Goal: Transaction & Acquisition: Purchase product/service

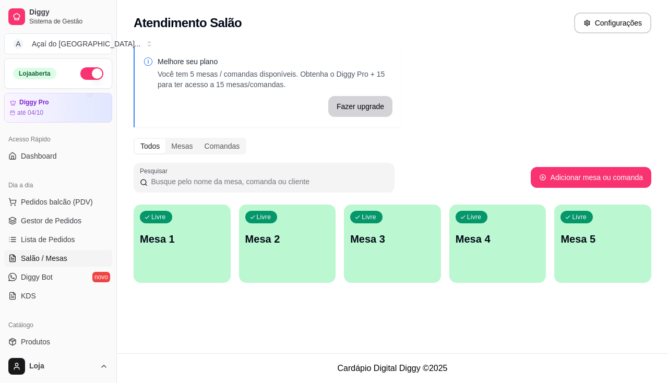
click at [167, 229] on div "Livre Mesa 1" at bounding box center [182, 238] width 97 height 66
click at [78, 206] on span "Pedidos balcão (PDV)" at bounding box center [57, 202] width 72 height 10
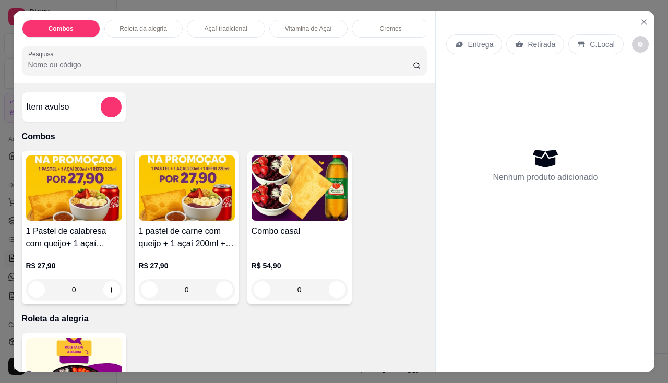
click at [487, 180] on div "Nenhum produto adicionado" at bounding box center [545, 165] width 198 height 205
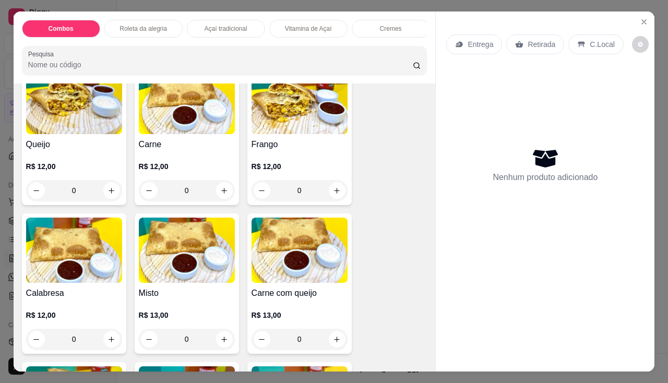
scroll to position [1253, 0]
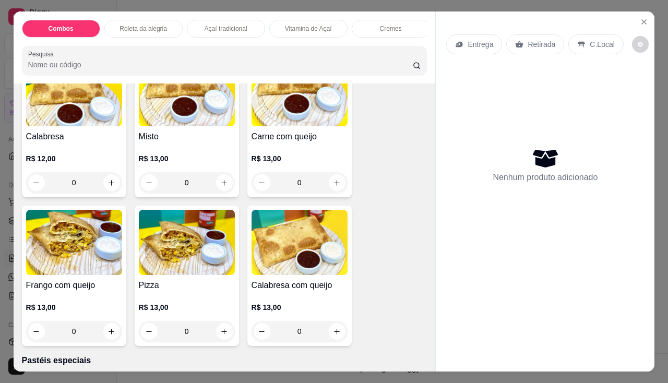
click at [0, 287] on div "Combos Roleta da alegria Açaí tradicional Vitamina de Açaí Cremes Pastéis Pasté…" at bounding box center [334, 191] width 668 height 383
click at [45, 271] on img at bounding box center [74, 242] width 96 height 65
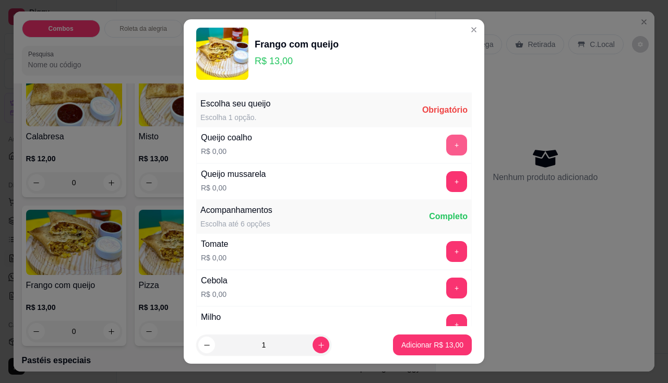
click at [446, 146] on button "+" at bounding box center [456, 145] width 21 height 21
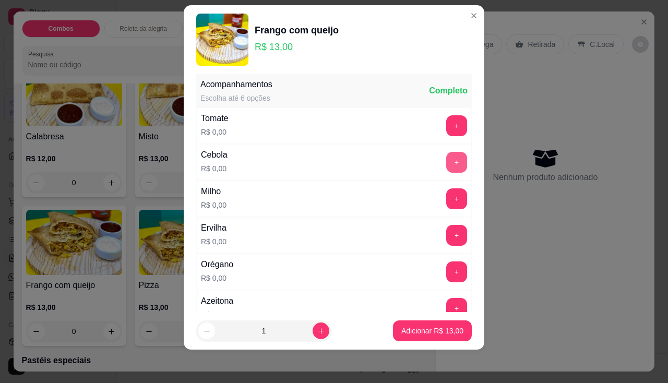
scroll to position [164, 0]
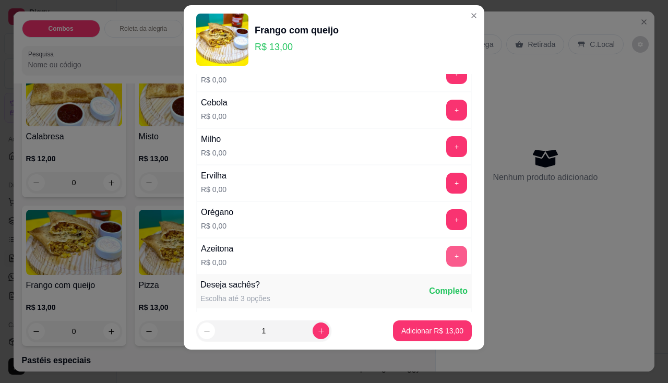
click at [446, 249] on button "+" at bounding box center [456, 256] width 21 height 21
click at [436, 324] on button "Adicionar R$ 13,00" at bounding box center [432, 330] width 79 height 21
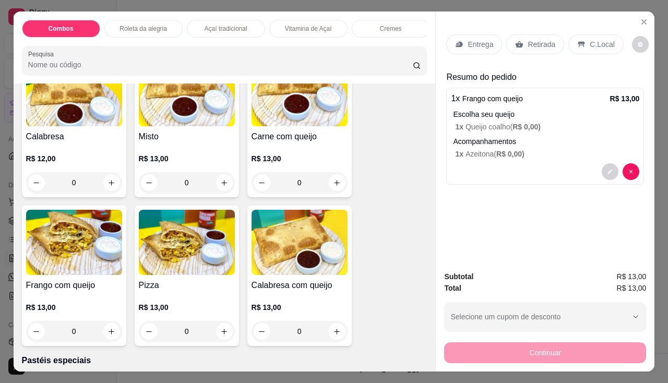
scroll to position [1148, 0]
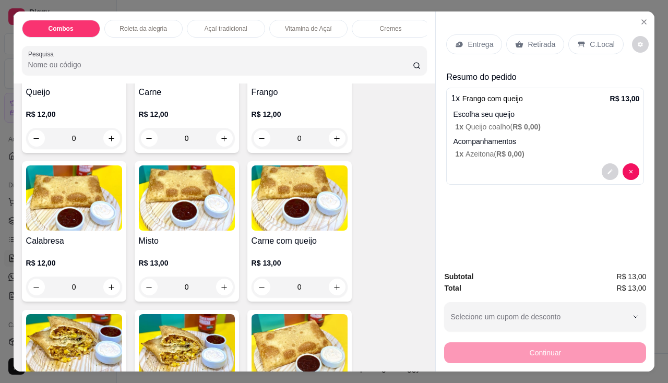
click at [164, 120] on p "R$ 12,00" at bounding box center [187, 114] width 96 height 10
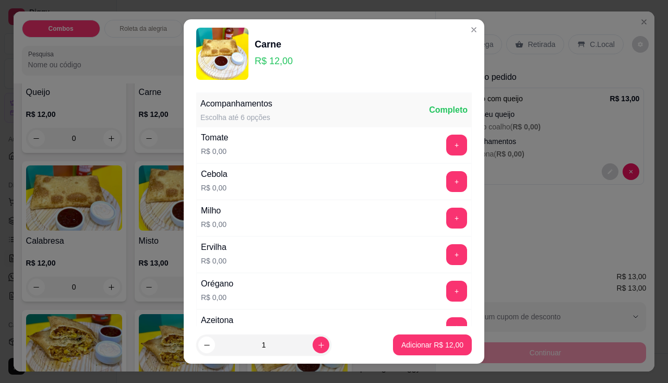
scroll to position [52, 0]
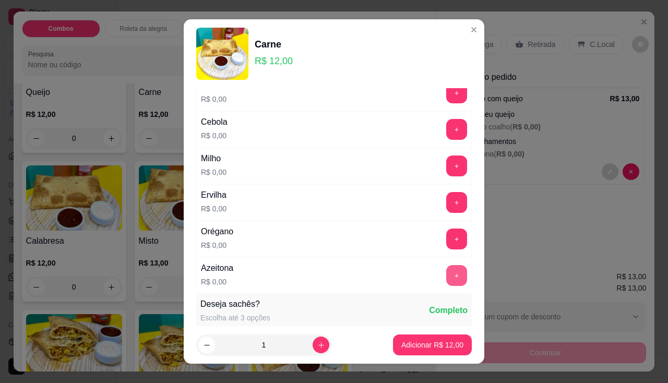
click at [446, 275] on button "+" at bounding box center [456, 275] width 21 height 21
click at [434, 348] on p "Adicionar R$ 12,00" at bounding box center [432, 345] width 62 height 10
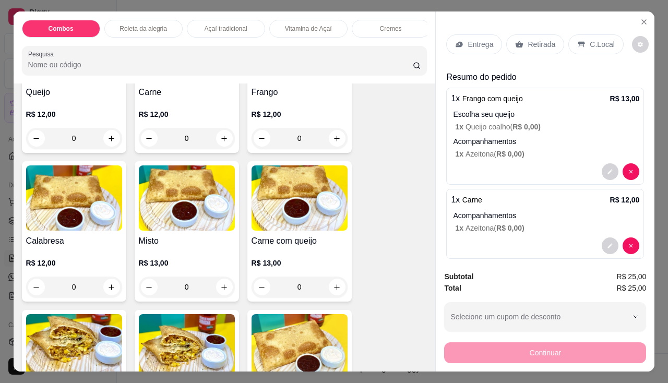
click at [529, 43] on p "Retirada" at bounding box center [542, 44] width 28 height 10
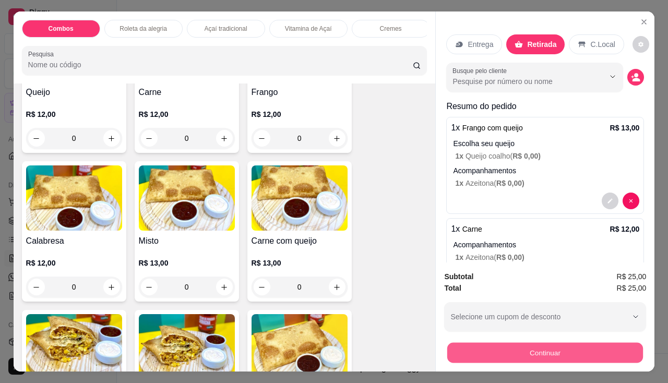
click at [562, 344] on button "Continuar" at bounding box center [545, 353] width 196 height 20
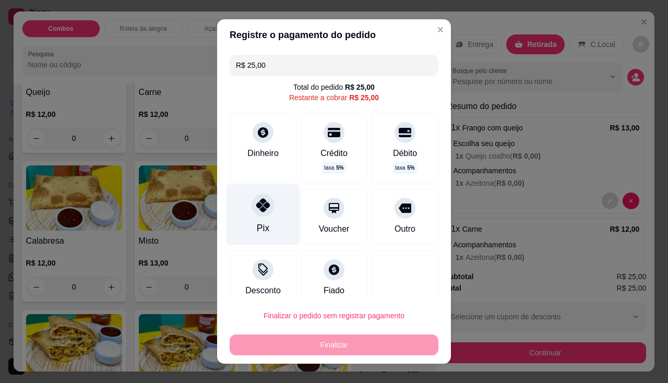
click at [269, 217] on div "Pix" at bounding box center [264, 214] width 74 height 61
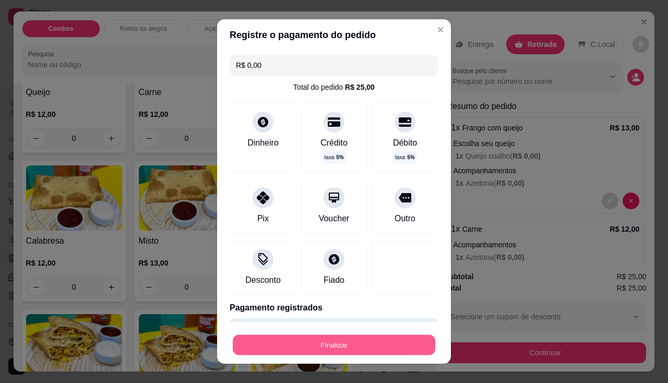
click at [398, 353] on button "Finalizar" at bounding box center [334, 345] width 202 height 20
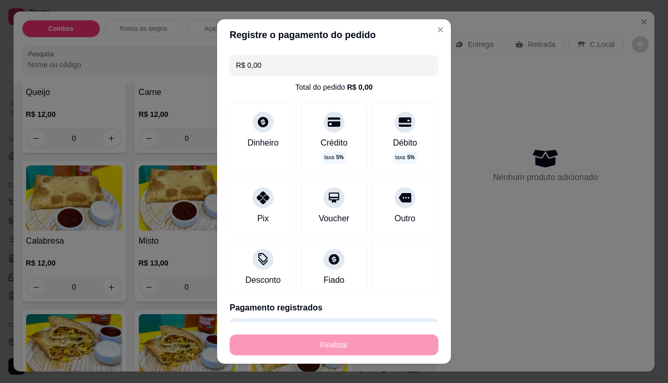
type input "-R$ 25,00"
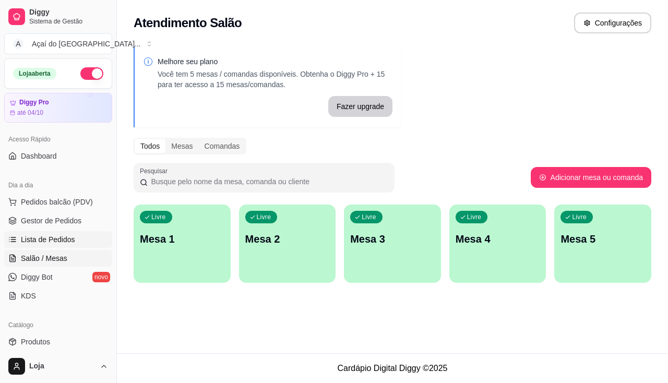
click at [86, 237] on link "Lista de Pedidos" at bounding box center [58, 239] width 108 height 17
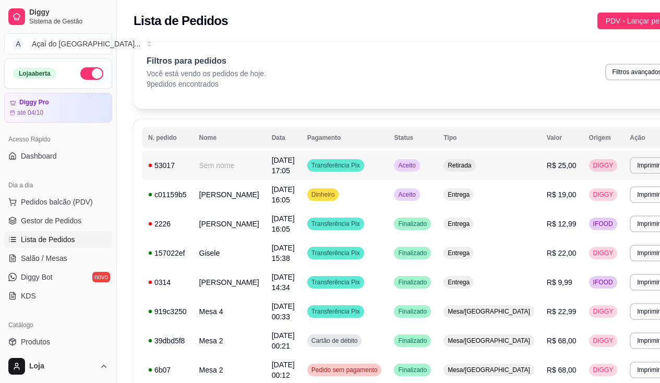
click at [164, 160] on td "53017" at bounding box center [167, 165] width 51 height 29
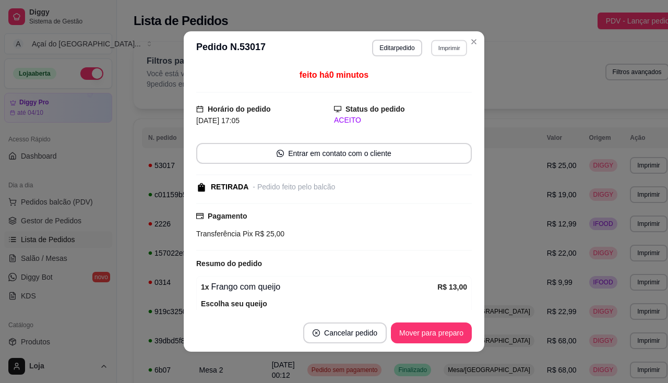
click at [448, 42] on button "Imprimir" at bounding box center [449, 48] width 36 height 16
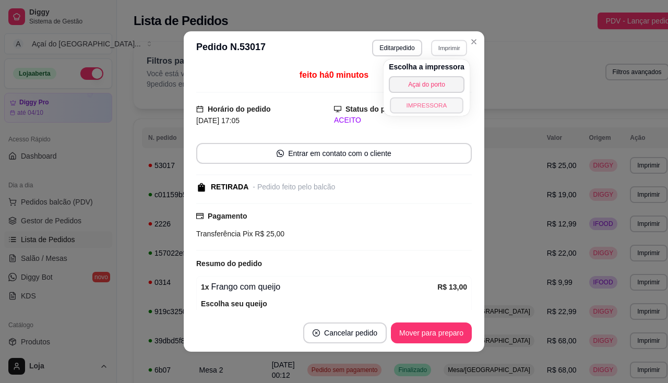
click at [438, 102] on button "IMPRESSORA" at bounding box center [426, 105] width 73 height 16
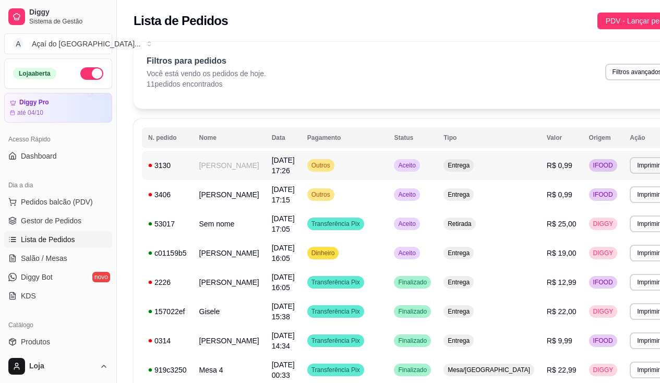
click at [367, 173] on td "Outros" at bounding box center [344, 165] width 87 height 29
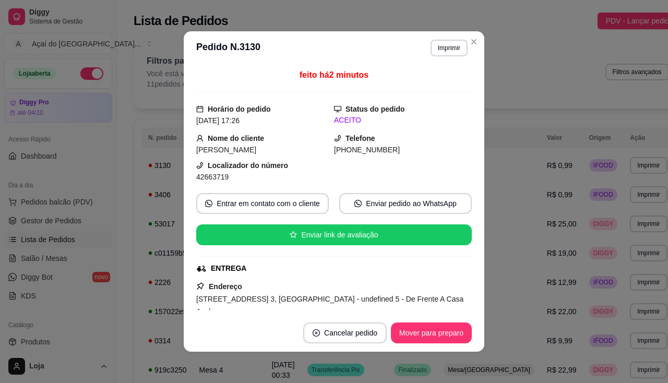
scroll to position [272, 0]
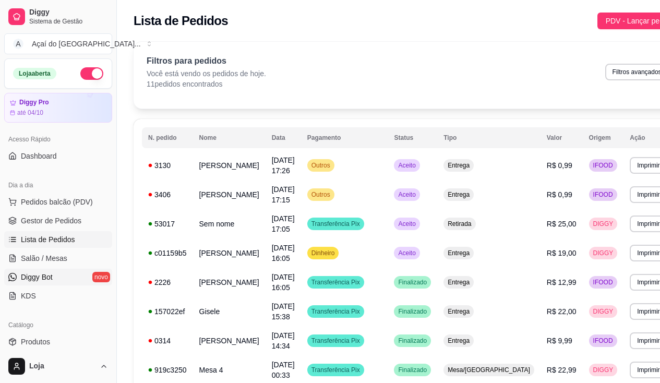
click at [42, 273] on span "Diggy Bot" at bounding box center [37, 277] width 32 height 10
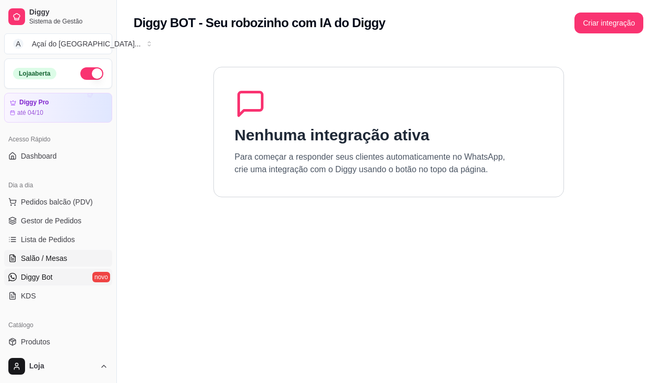
click at [49, 263] on span "Salão / Mesas" at bounding box center [44, 258] width 46 height 10
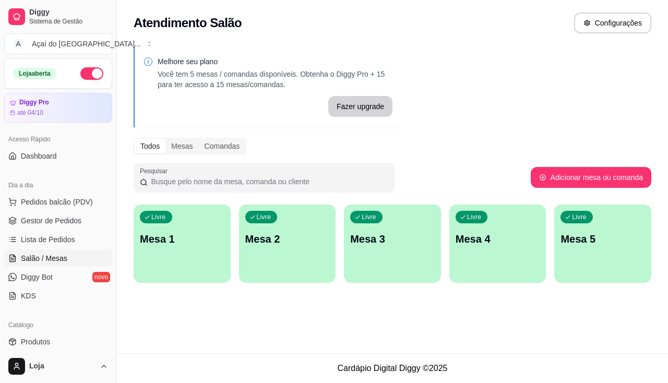
click at [149, 237] on p "Mesa 1" at bounding box center [182, 239] width 85 height 15
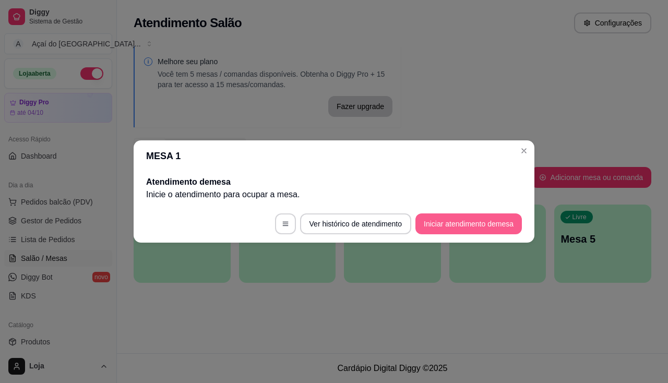
click at [499, 225] on button "Iniciar atendimento de mesa" at bounding box center [468, 223] width 106 height 21
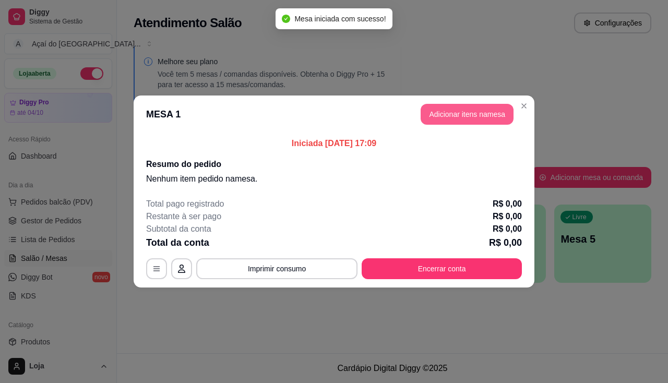
click at [481, 113] on button "Adicionar itens na mesa" at bounding box center [467, 114] width 93 height 21
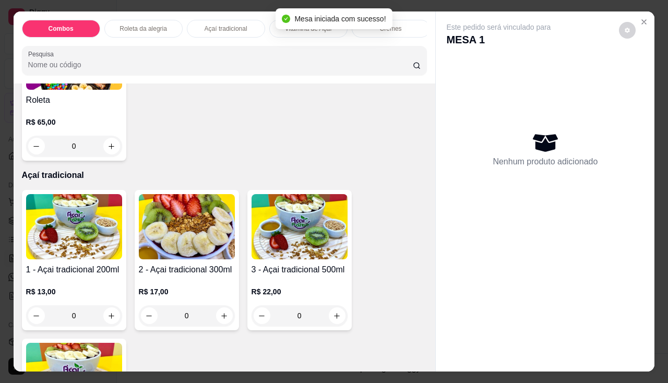
scroll to position [470, 0]
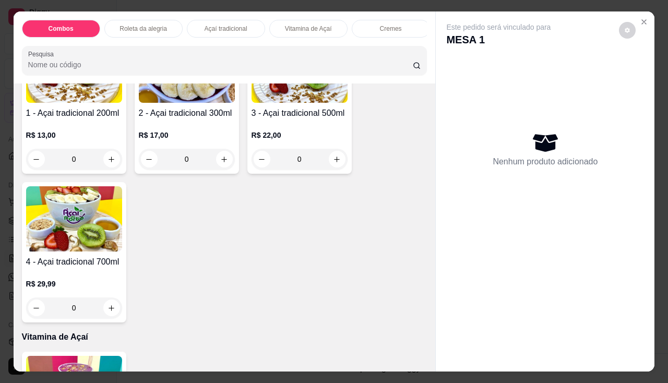
click at [161, 125] on div "R$ 17,00 0" at bounding box center [187, 145] width 96 height 50
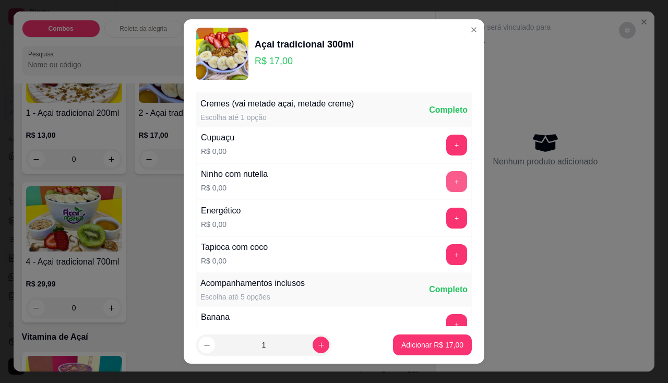
click at [446, 183] on button "+" at bounding box center [456, 181] width 21 height 21
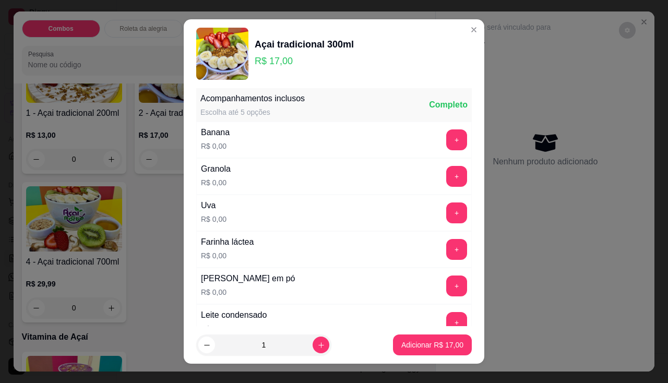
scroll to position [14, 0]
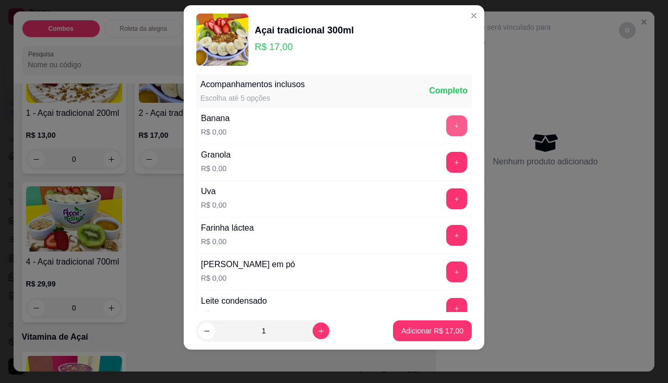
click at [446, 128] on button "+" at bounding box center [456, 125] width 21 height 21
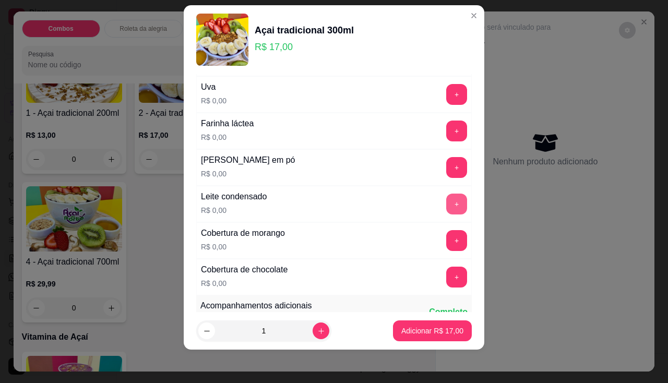
click at [446, 199] on button "+" at bounding box center [456, 204] width 21 height 21
click at [446, 277] on button "+" at bounding box center [456, 277] width 21 height 21
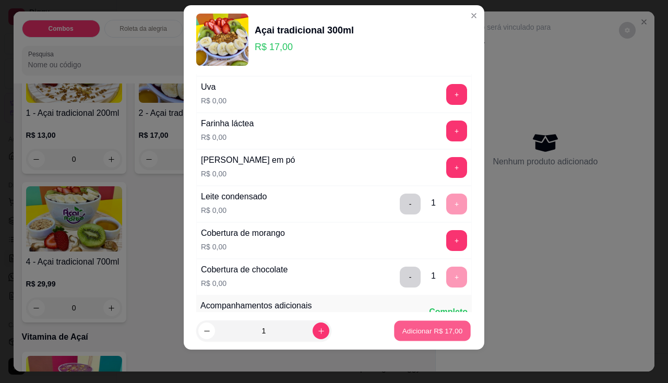
click at [444, 332] on p "Adicionar R$ 17,00" at bounding box center [432, 331] width 61 height 10
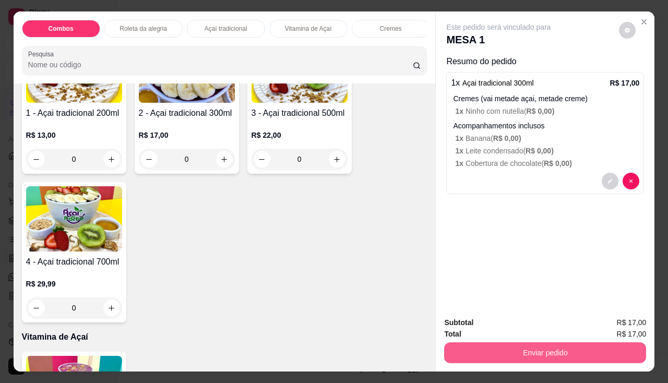
click at [457, 345] on button "Enviar pedido" at bounding box center [545, 352] width 202 height 21
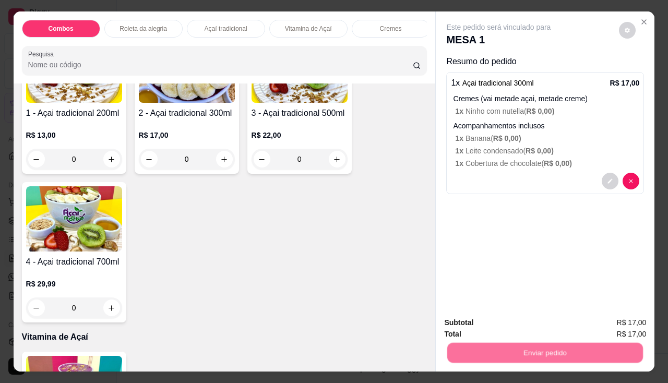
click at [469, 324] on button "Não registrar e enviar pedido" at bounding box center [511, 324] width 109 height 20
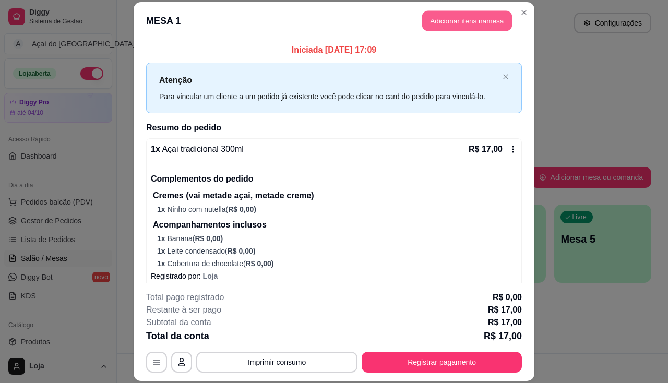
click at [470, 23] on button "Adicionar itens na mesa" at bounding box center [467, 20] width 90 height 20
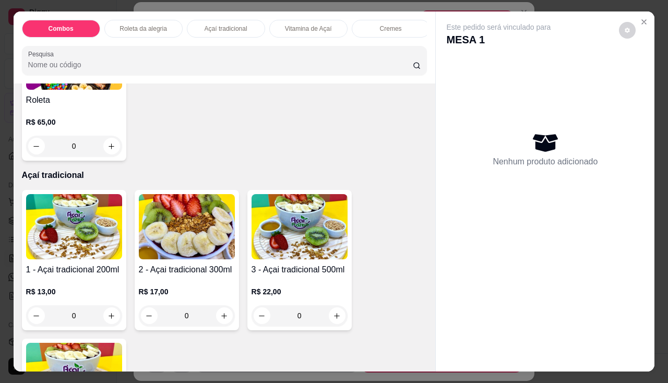
scroll to position [365, 0]
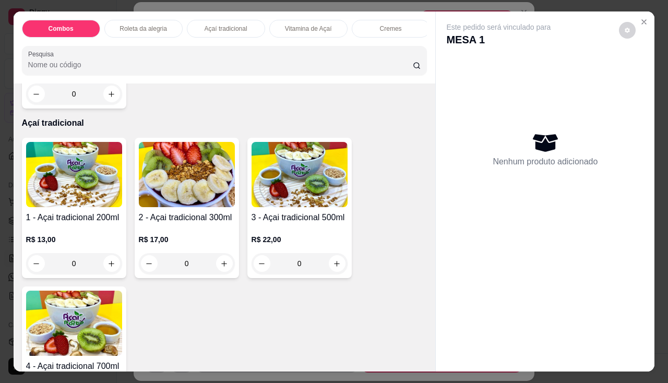
click at [201, 192] on img at bounding box center [187, 174] width 96 height 65
click at [640, 18] on icon "Close" at bounding box center [644, 22] width 8 height 8
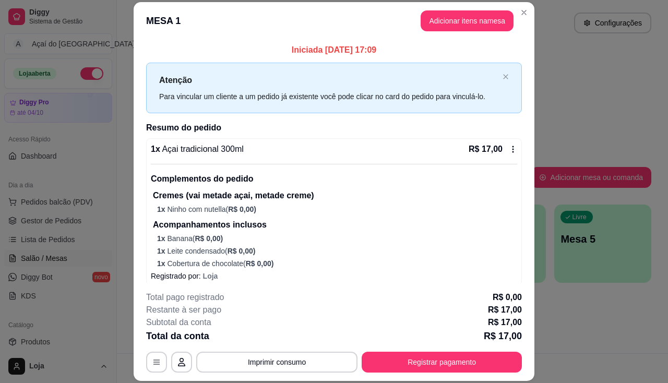
click at [509, 153] on icon at bounding box center [513, 149] width 8 height 8
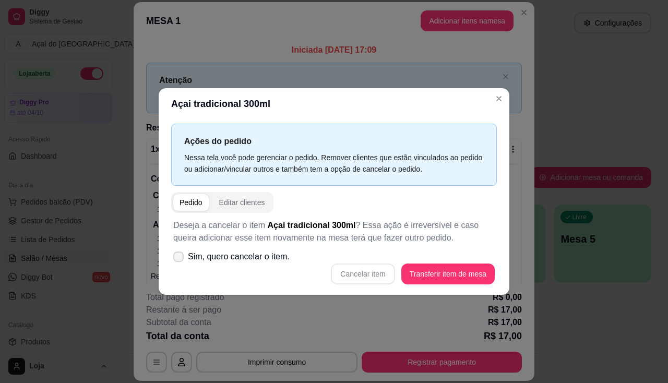
click at [256, 261] on span "Sim, quero cancelar o item." at bounding box center [239, 257] width 102 height 13
click at [180, 261] on input "Sim, quero cancelar o item." at bounding box center [176, 262] width 7 height 7
checkbox input "true"
click at [381, 279] on button "Cancelar item" at bounding box center [363, 274] width 64 height 21
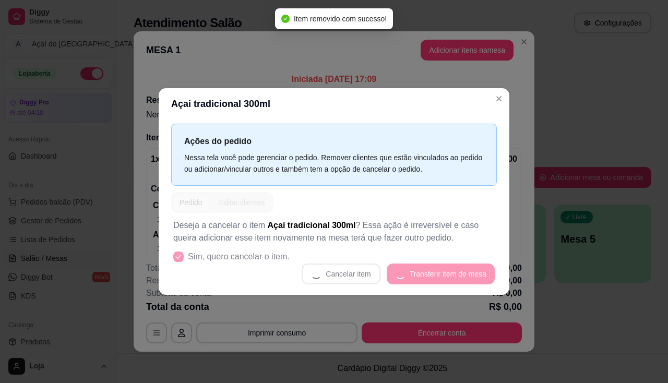
click at [160, 262] on div "Ações do pedido Nessa tela você pode gerenciar o pedido. Remover clientes que e…" at bounding box center [334, 207] width 351 height 175
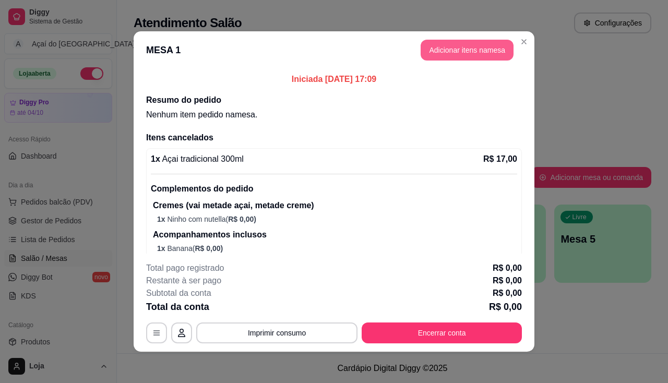
click at [499, 54] on button "Adicionar itens na mesa" at bounding box center [467, 50] width 93 height 21
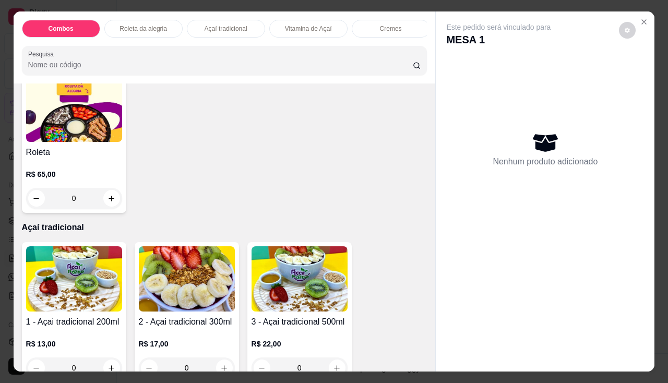
scroll to position [470, 0]
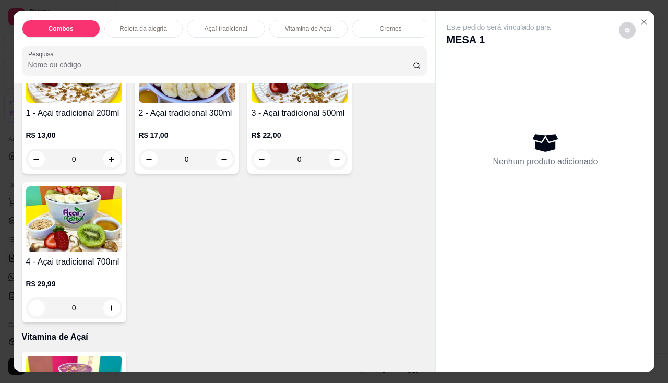
click at [292, 133] on div "R$ 22,00 0" at bounding box center [300, 145] width 96 height 50
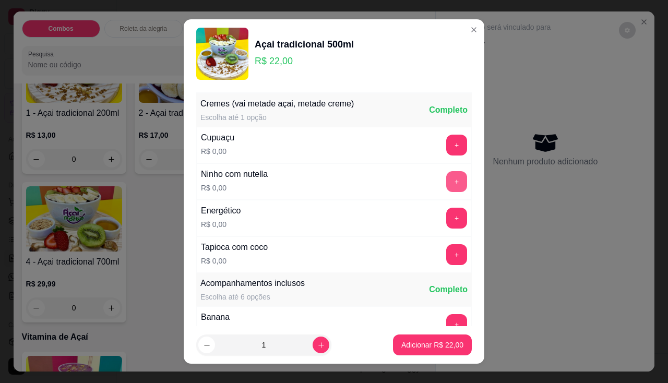
click at [446, 178] on button "+" at bounding box center [456, 181] width 21 height 21
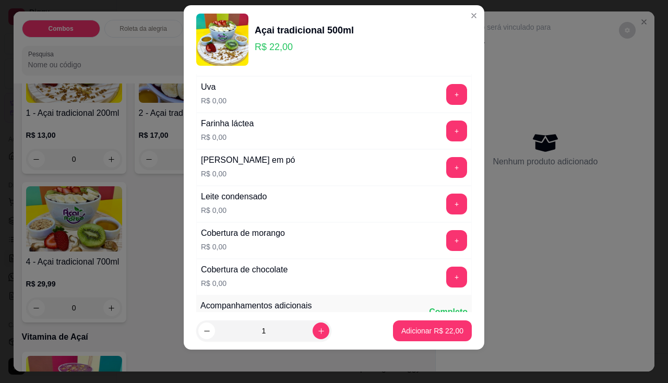
scroll to position [185, 0]
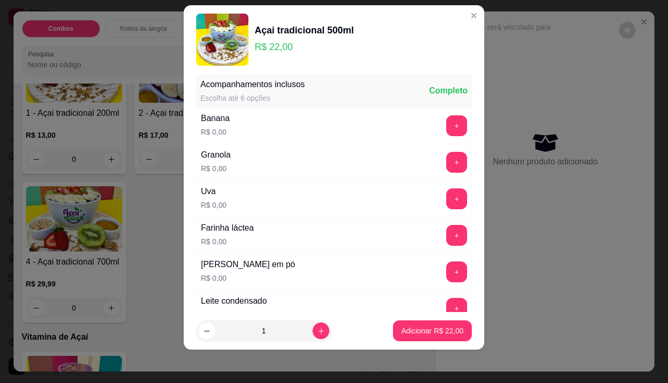
click at [436, 136] on div "Banana R$ 0,00 +" at bounding box center [334, 126] width 276 height 37
click at [446, 132] on button "+" at bounding box center [456, 125] width 21 height 21
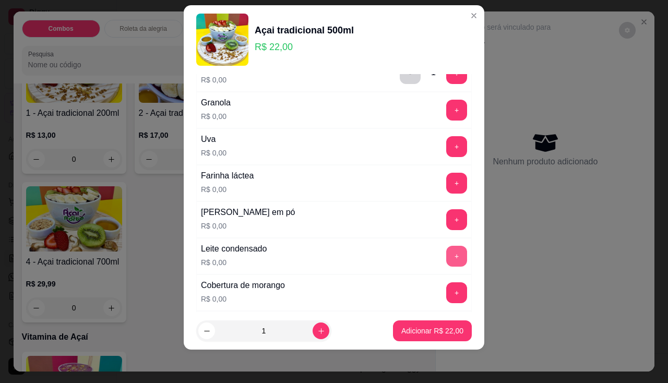
click at [446, 246] on button "+" at bounding box center [456, 256] width 21 height 21
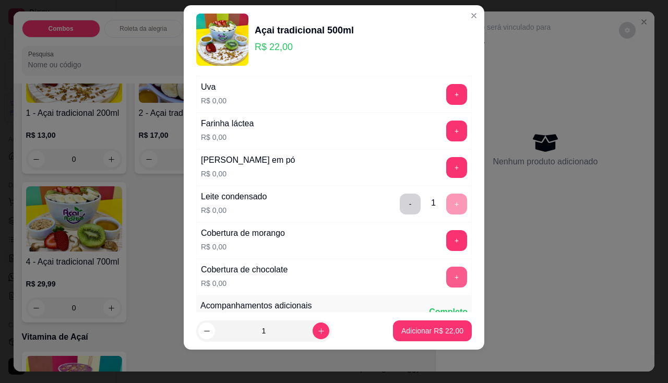
click at [446, 280] on button "+" at bounding box center [456, 277] width 21 height 21
click at [428, 327] on p "Adicionar R$ 22,00" at bounding box center [432, 331] width 62 height 10
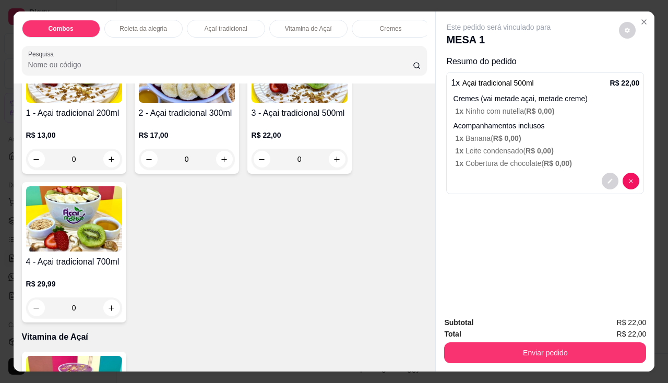
click at [278, 134] on p "R$ 22,00" at bounding box center [300, 135] width 96 height 10
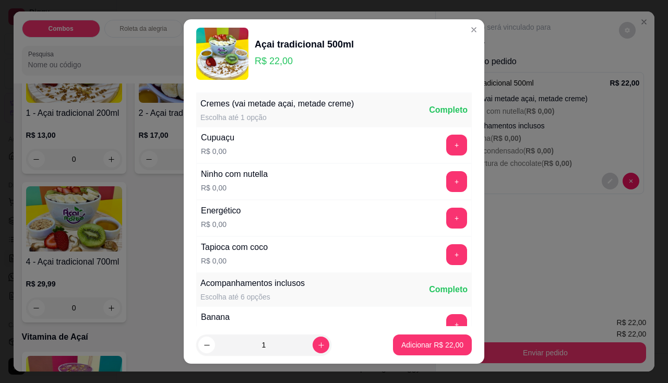
scroll to position [52, 0]
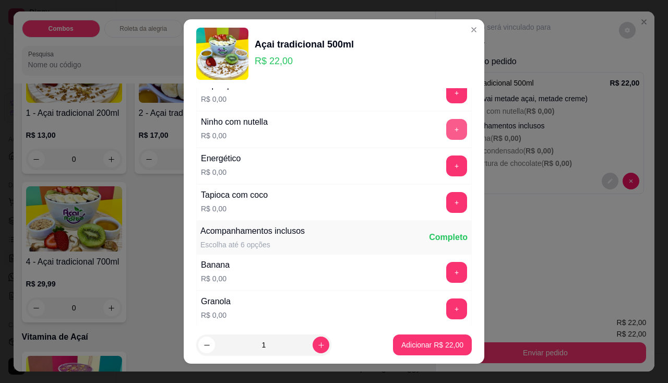
click at [446, 132] on button "+" at bounding box center [456, 129] width 21 height 21
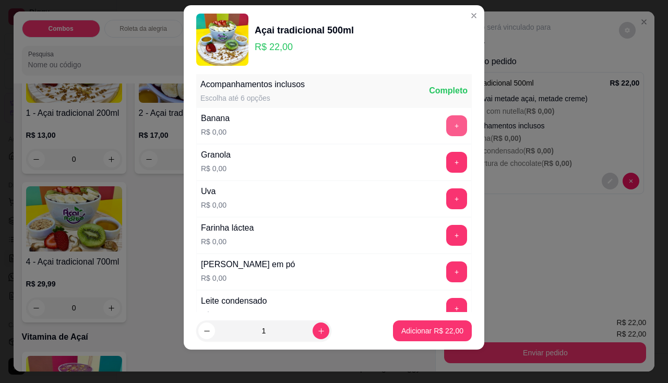
click at [446, 129] on button "+" at bounding box center [456, 125] width 21 height 21
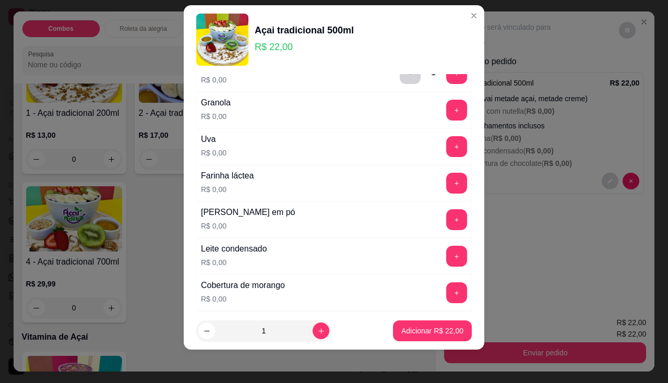
scroll to position [341, 0]
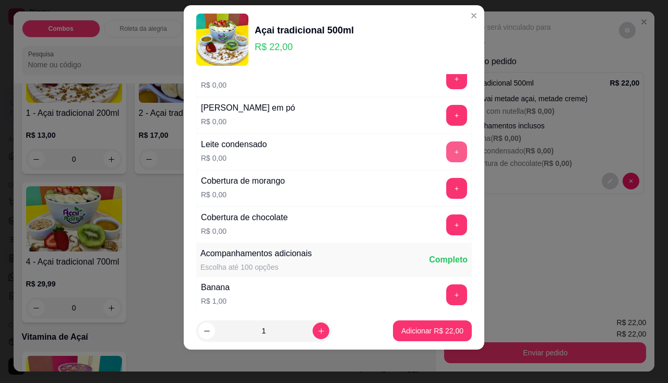
click at [446, 145] on button "+" at bounding box center [456, 151] width 21 height 21
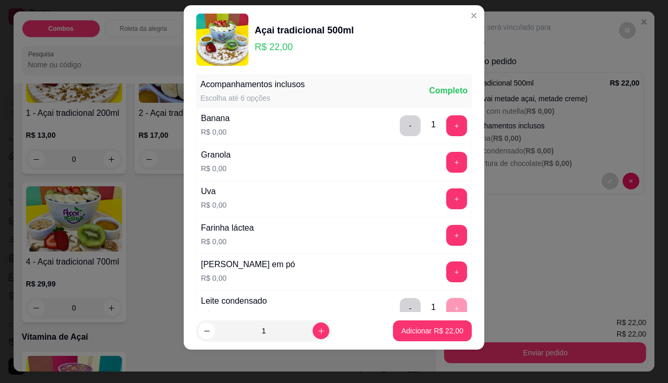
scroll to position [237, 0]
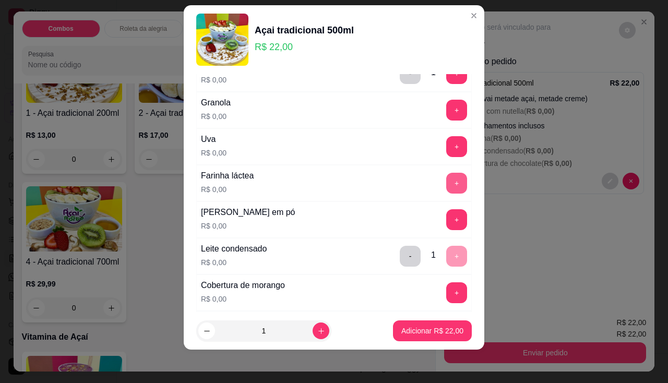
click at [446, 185] on button "+" at bounding box center [456, 183] width 21 height 21
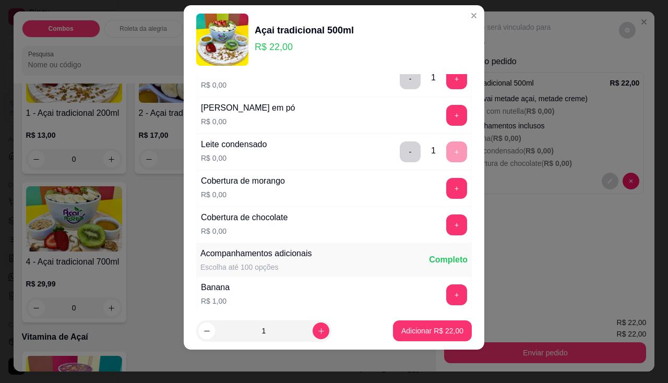
click at [432, 213] on div "Cobertura de chocolate R$ 0,00 +" at bounding box center [334, 225] width 276 height 37
click at [447, 225] on button "+" at bounding box center [457, 224] width 20 height 20
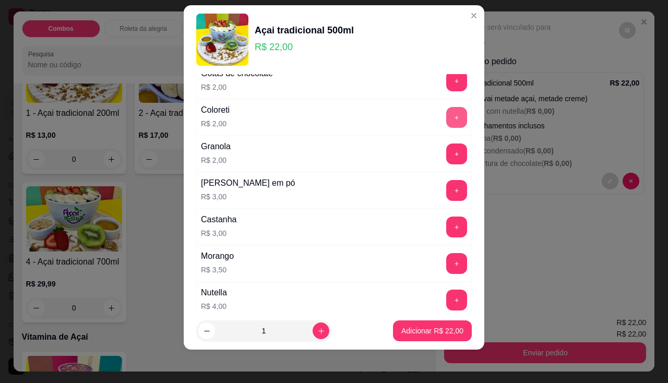
scroll to position [863, 0]
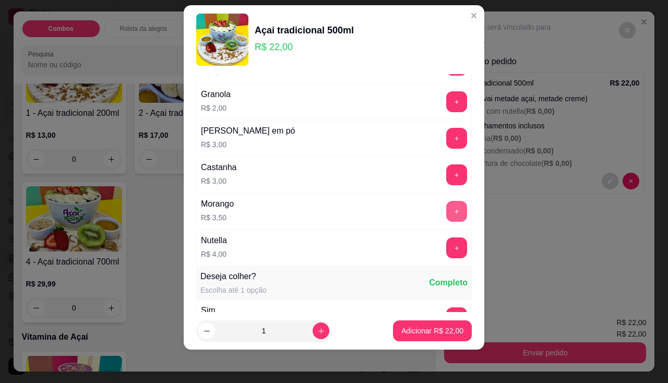
click at [446, 212] on button "+" at bounding box center [456, 211] width 21 height 21
click at [446, 249] on button "+" at bounding box center [456, 247] width 21 height 21
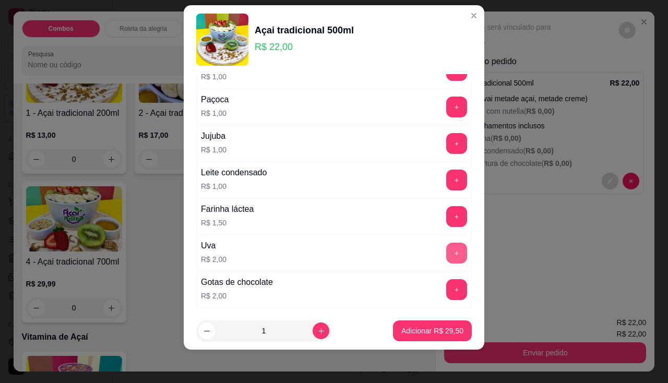
scroll to position [550, 0]
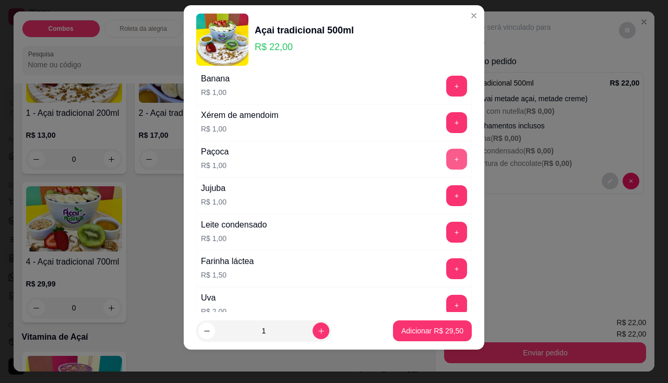
click at [446, 155] on button "+" at bounding box center [456, 159] width 21 height 21
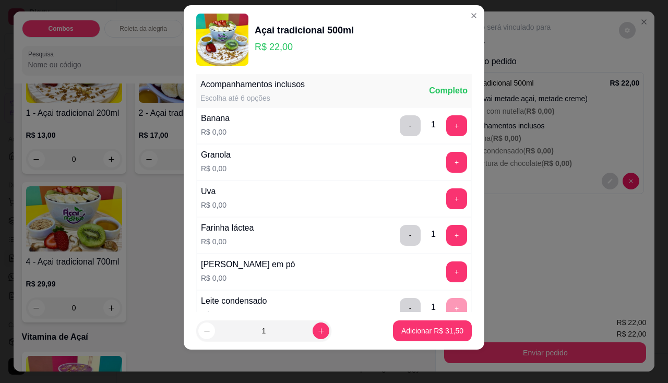
scroll to position [237, 0]
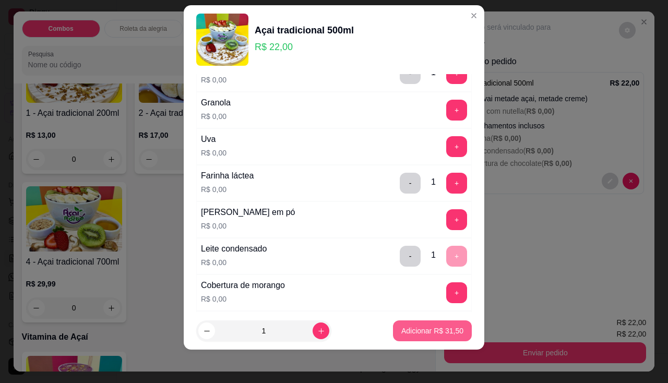
click at [428, 329] on p "Adicionar R$ 31,50" at bounding box center [432, 331] width 62 height 10
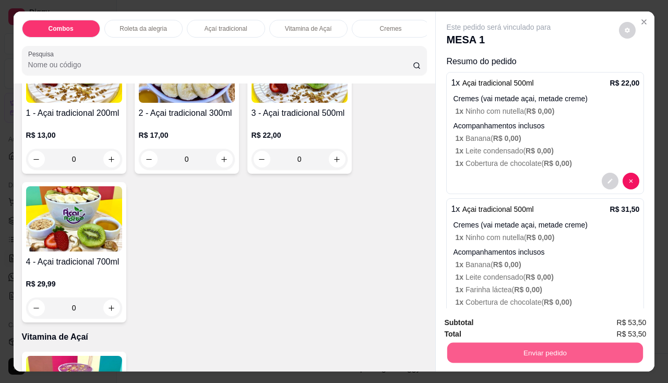
click at [455, 353] on button "Enviar pedido" at bounding box center [545, 353] width 196 height 20
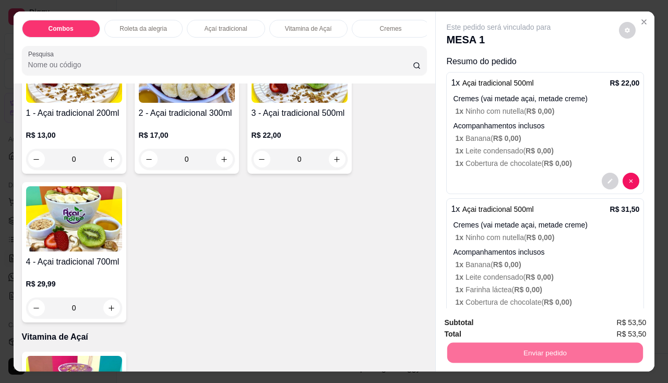
click at [464, 326] on button "Não registrar e enviar pedido" at bounding box center [511, 324] width 109 height 20
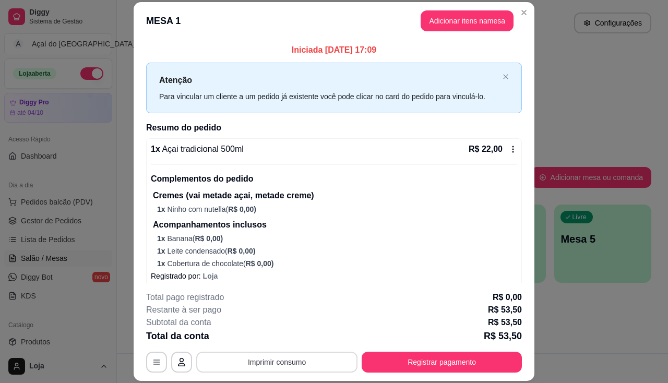
click at [313, 365] on button "Imprimir consumo" at bounding box center [276, 362] width 161 height 21
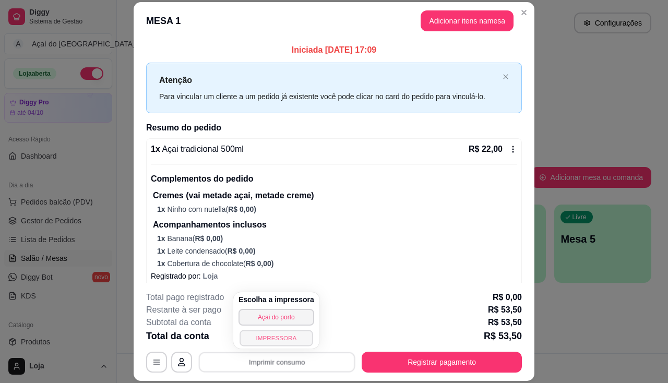
click at [263, 339] on button "IMPRESSORA" at bounding box center [276, 338] width 73 height 16
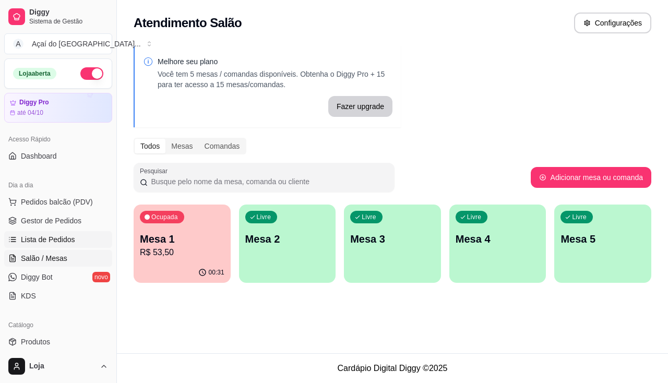
click at [66, 240] on span "Lista de Pedidos" at bounding box center [48, 239] width 54 height 10
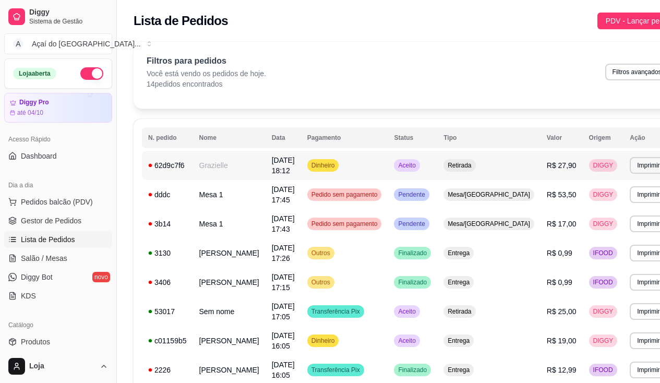
click at [266, 166] on td "[DATE] 18:12" at bounding box center [283, 165] width 35 height 29
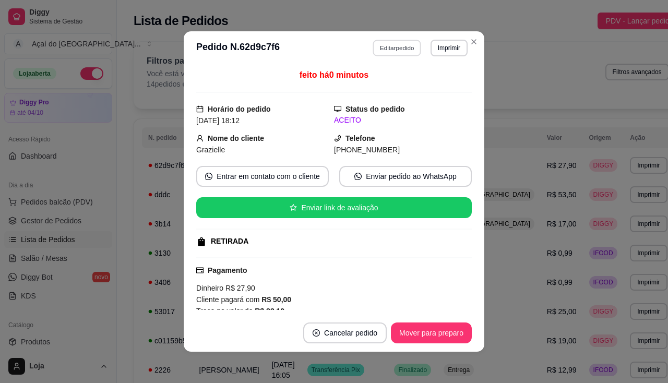
click at [406, 53] on button "Editar pedido" at bounding box center [397, 48] width 49 height 16
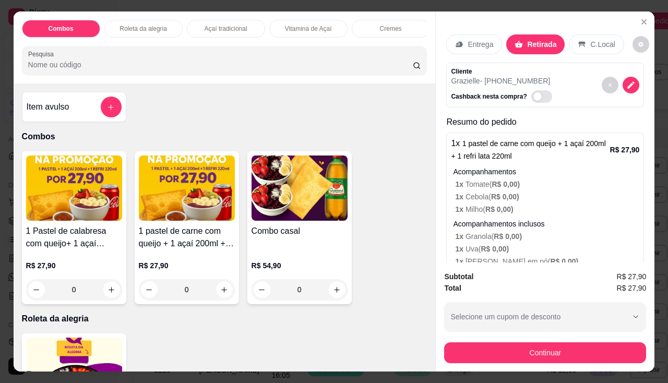
click at [485, 45] on p "Entrega" at bounding box center [481, 44] width 26 height 10
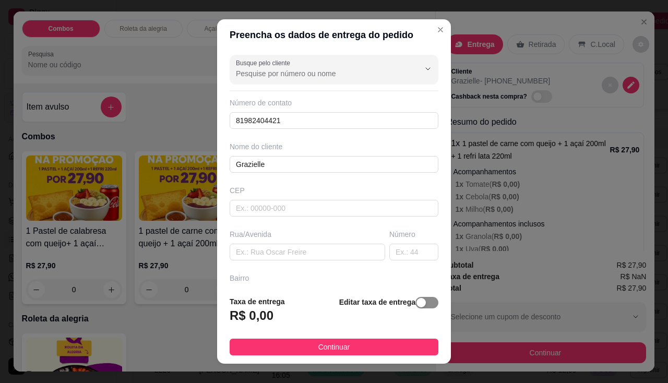
click at [424, 300] on span "button" at bounding box center [426, 302] width 23 height 11
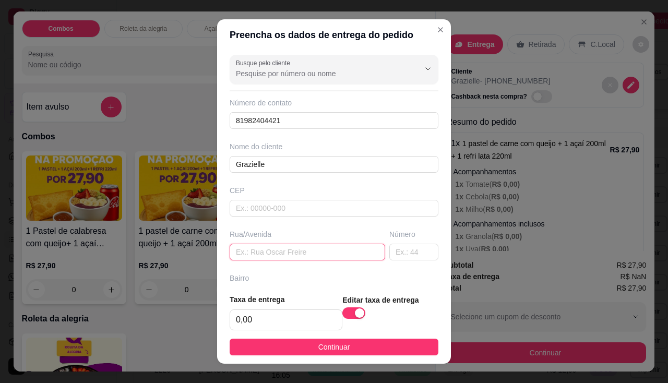
click at [301, 253] on input "text" at bounding box center [308, 252] width 156 height 17
type input "praca da tv"
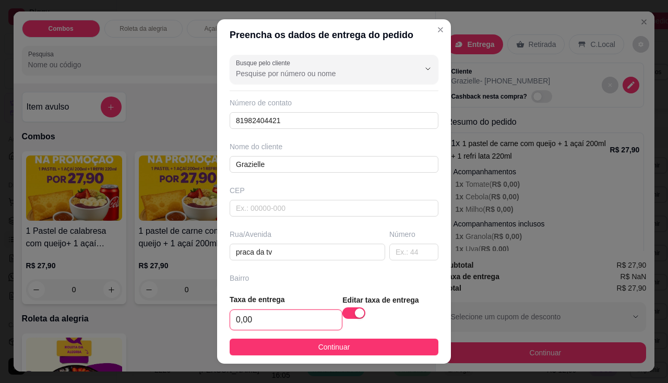
click at [280, 323] on input "0,00" at bounding box center [286, 320] width 112 height 20
type input "2,00"
click at [280, 356] on footer "Taxa de entrega 2,00 Editar taxa de entrega Continuar" at bounding box center [334, 324] width 234 height 78
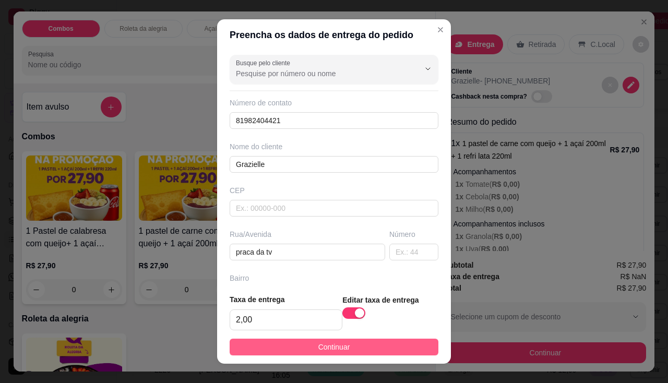
click at [283, 351] on button "Continuar" at bounding box center [334, 347] width 209 height 17
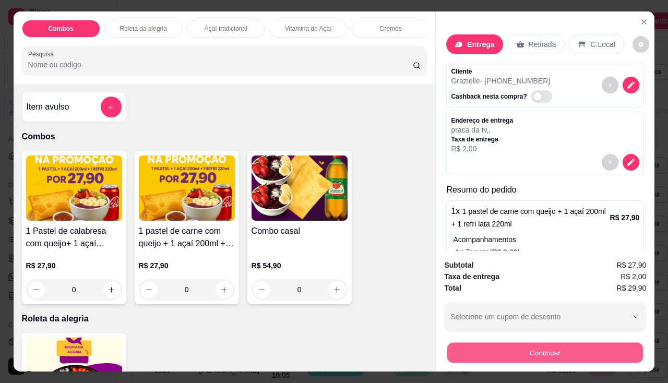
click at [447, 356] on button "Continuar" at bounding box center [545, 353] width 196 height 20
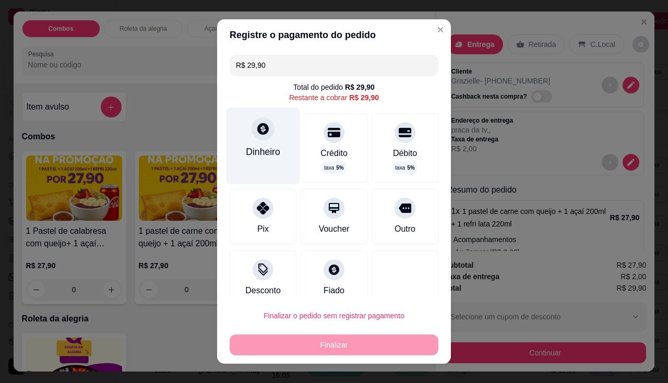
click at [264, 156] on div "Dinheiro" at bounding box center [263, 152] width 34 height 14
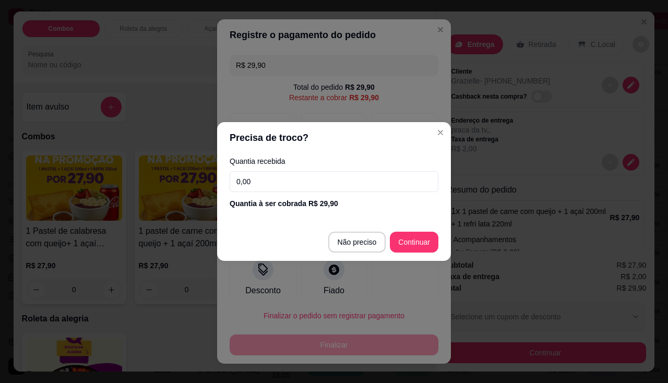
click at [290, 186] on input "0,00" at bounding box center [334, 181] width 209 height 21
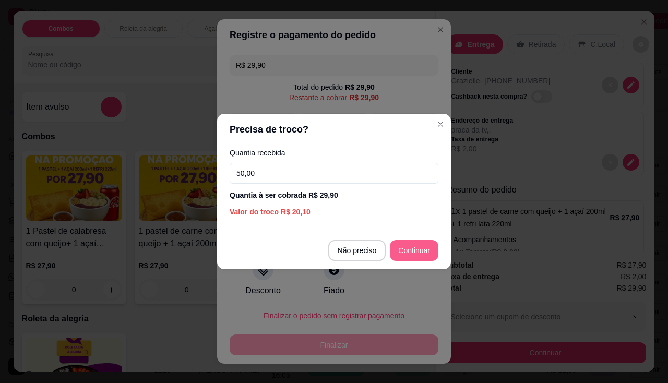
type input "50,00"
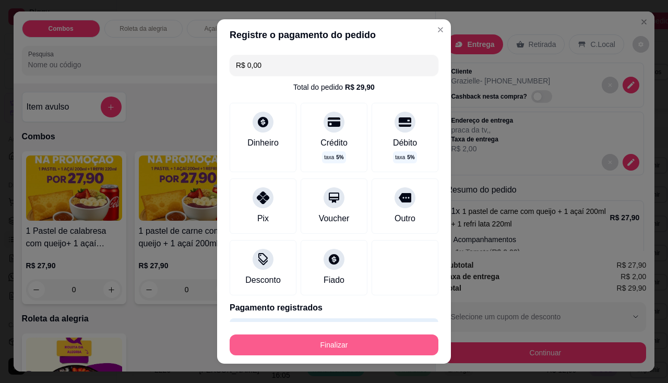
click at [396, 340] on button "Finalizar" at bounding box center [334, 345] width 209 height 21
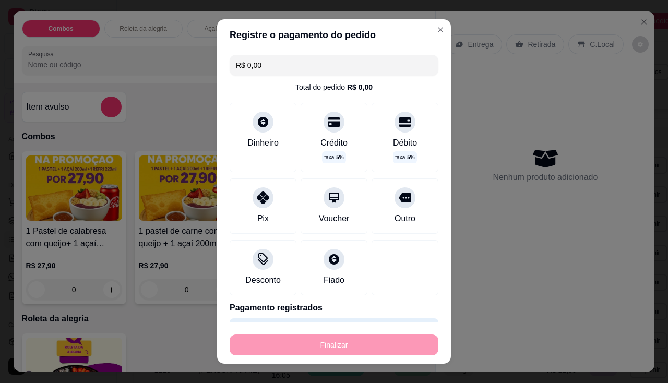
type input "-R$ 29,90"
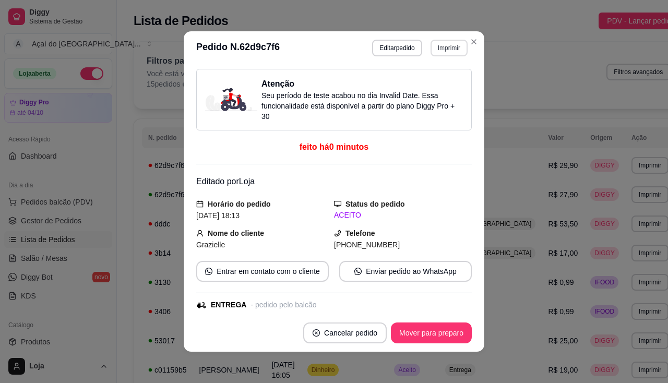
click at [435, 45] on button "Imprimir" at bounding box center [449, 48] width 37 height 17
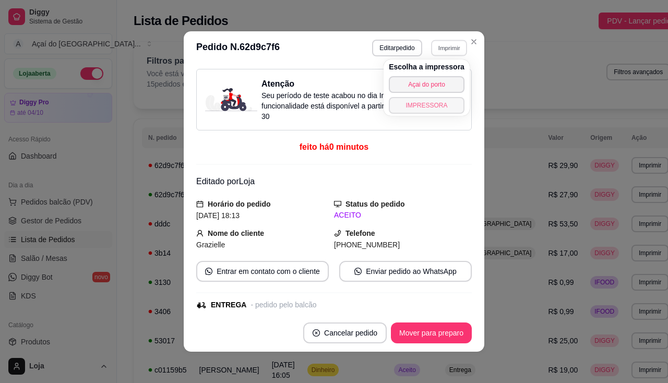
click at [434, 107] on button "IMPRESSORA" at bounding box center [427, 105] width 76 height 17
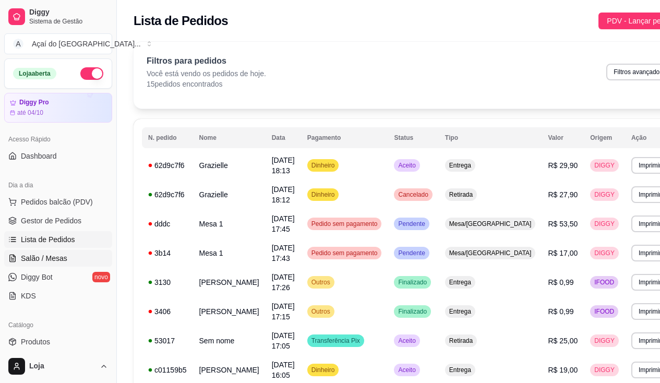
click at [90, 261] on link "Salão / Mesas" at bounding box center [58, 258] width 108 height 17
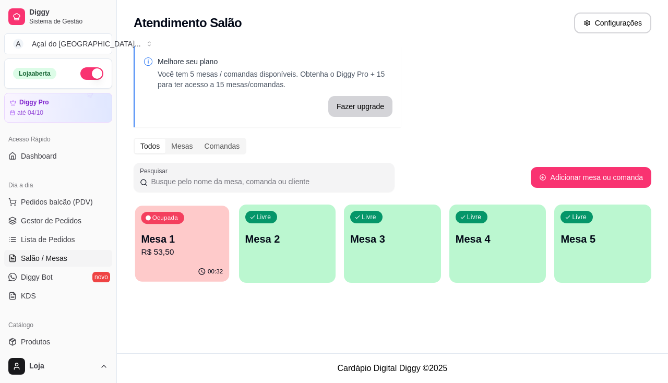
click at [199, 255] on p "R$ 53,50" at bounding box center [182, 252] width 82 height 12
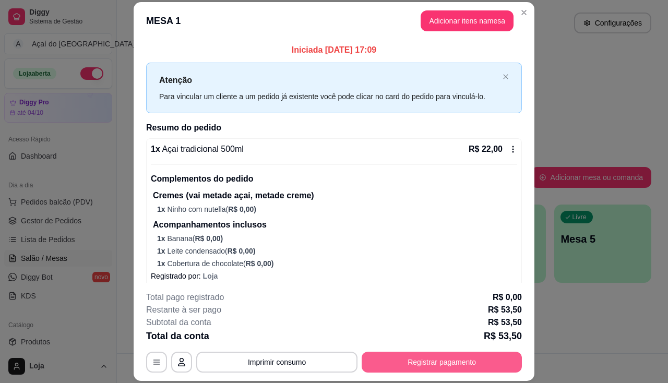
click at [401, 360] on button "Registrar pagamento" at bounding box center [442, 362] width 160 height 21
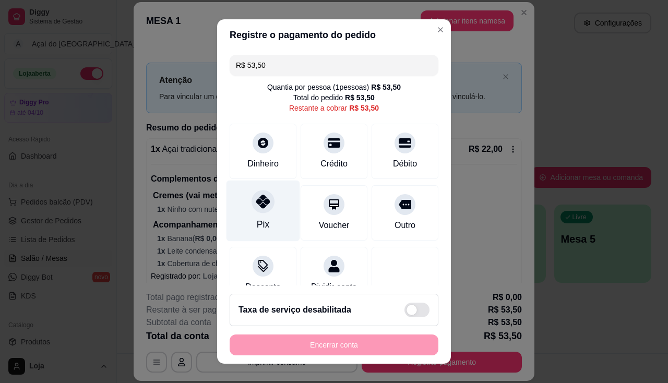
click at [259, 230] on div "Pix" at bounding box center [263, 225] width 13 height 14
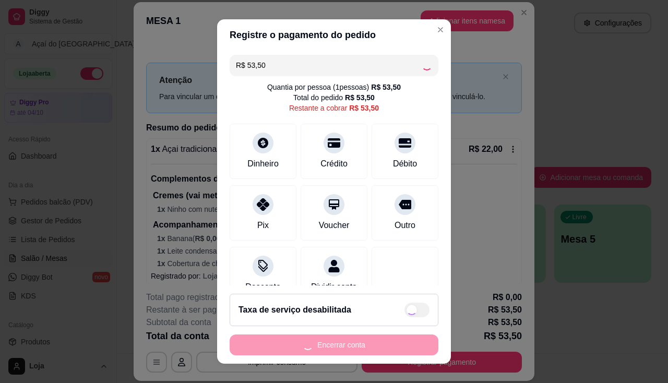
type input "R$ 0,00"
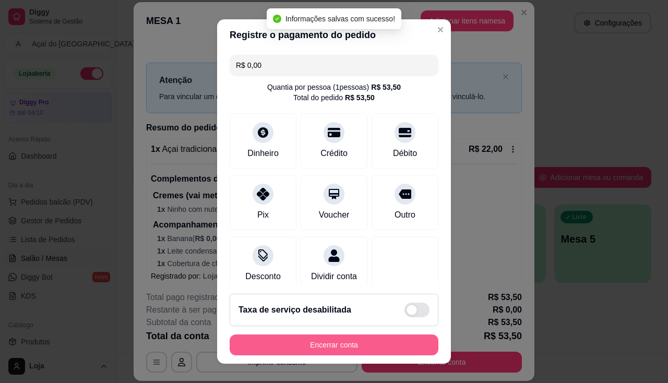
click at [332, 349] on button "Encerrar conta" at bounding box center [334, 345] width 209 height 21
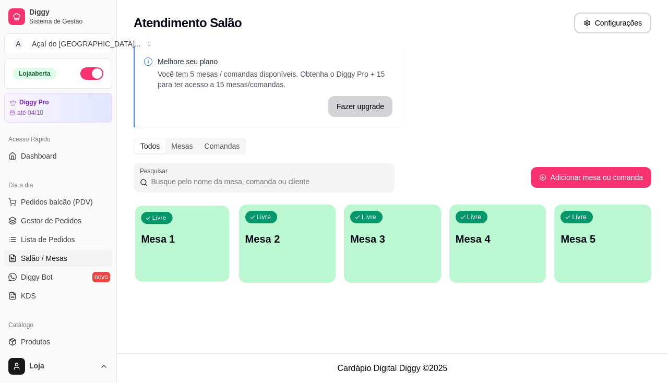
click at [200, 266] on div "Livre Mesa 1" at bounding box center [182, 238] width 94 height 64
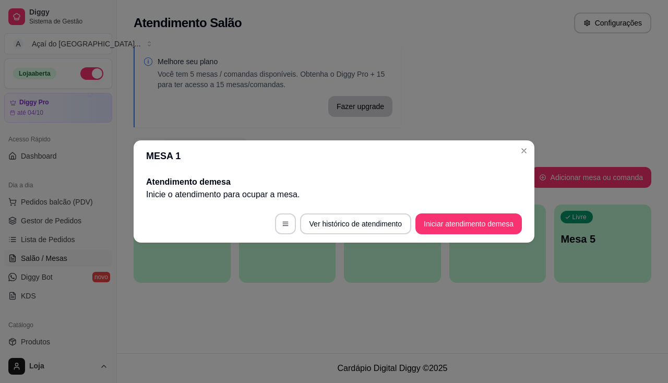
click at [413, 223] on footer "Ver histórico de atendimento Iniciar atendimento de mesa" at bounding box center [334, 224] width 401 height 38
click at [418, 226] on button "Iniciar atendimento de mesa" at bounding box center [468, 224] width 103 height 20
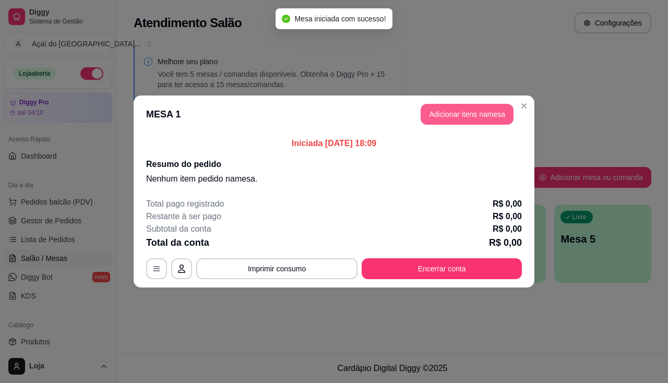
click at [433, 123] on button "Adicionar itens na mesa" at bounding box center [467, 114] width 93 height 21
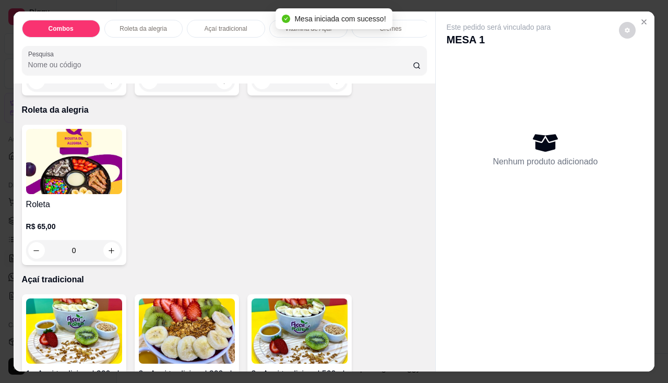
scroll to position [261, 0]
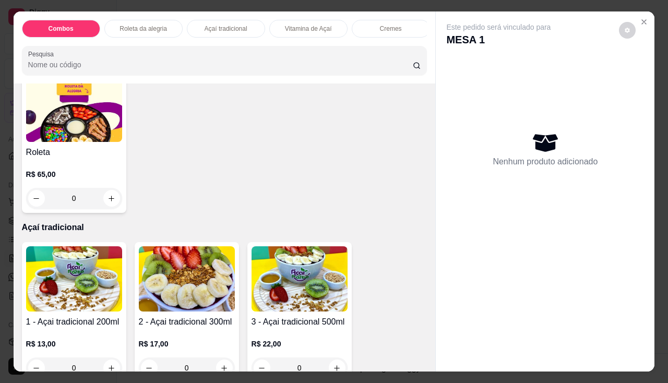
click at [91, 262] on img at bounding box center [74, 278] width 96 height 65
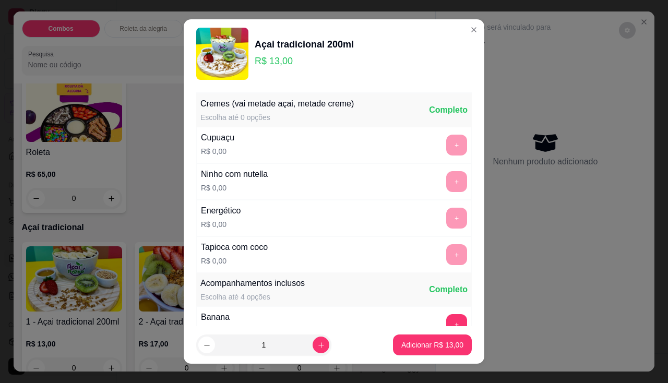
drag, startPoint x: 268, startPoint y: 190, endPoint x: 308, endPoint y: 153, distance: 54.3
drag, startPoint x: 308, startPoint y: 153, endPoint x: 367, endPoint y: 129, distance: 63.4
click at [367, 129] on div "Cupuaçu R$ 0,00 +" at bounding box center [334, 145] width 276 height 37
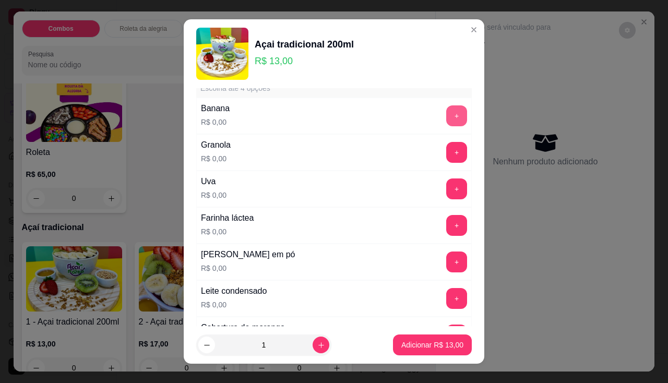
click at [446, 110] on button "+" at bounding box center [456, 115] width 21 height 21
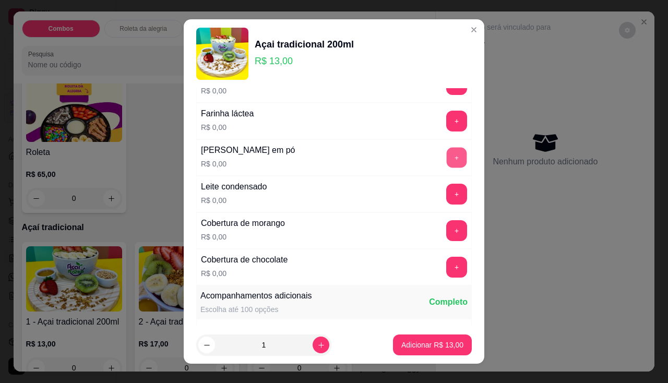
click at [447, 157] on button "+" at bounding box center [457, 157] width 20 height 20
click at [446, 198] on button "+" at bounding box center [456, 194] width 21 height 21
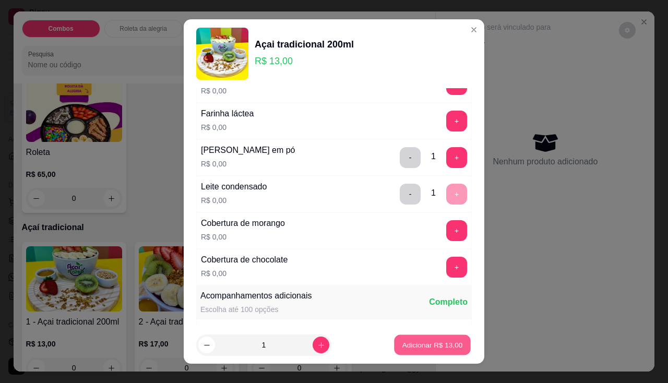
click at [416, 353] on button "Adicionar R$ 13,00" at bounding box center [432, 345] width 77 height 20
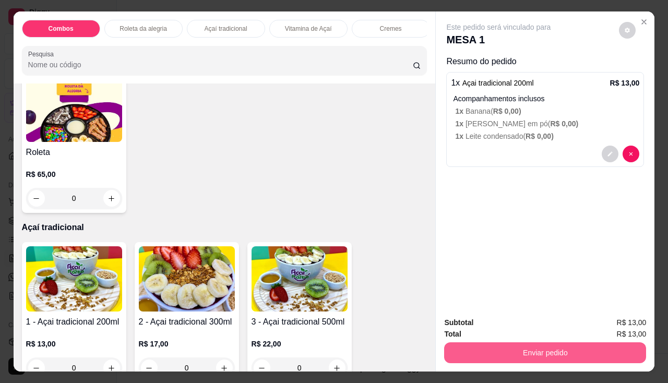
click at [450, 349] on button "Enviar pedido" at bounding box center [545, 352] width 202 height 21
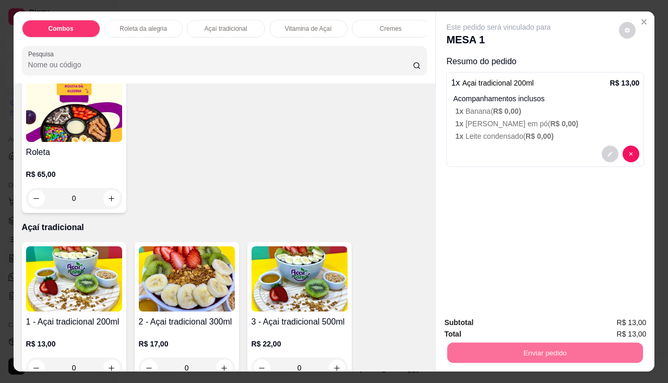
click at [472, 320] on button "Não registrar e enviar pedido" at bounding box center [510, 323] width 105 height 19
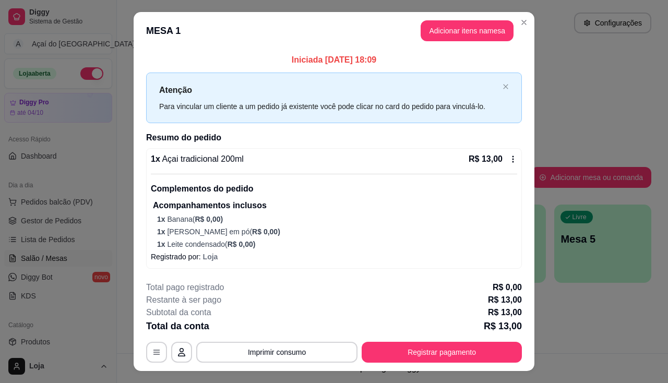
scroll to position [21, 0]
